Goal: Information Seeking & Learning: Find specific fact

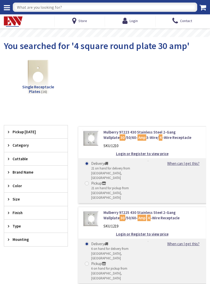
click at [94, 7] on input "text" at bounding box center [105, 7] width 185 height 9
type input "Bell box extension"
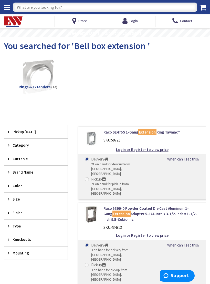
click at [120, 9] on input "text" at bounding box center [105, 7] width 185 height 9
type input "Red box extension"
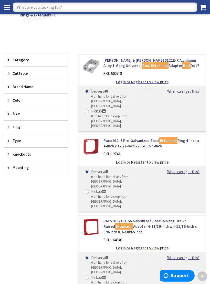
scroll to position [63, 0]
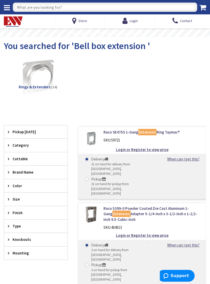
click at [131, 7] on input "text" at bounding box center [105, 7] width 185 height 9
type input "Bell box gasket"
